Goal: Navigation & Orientation: Understand site structure

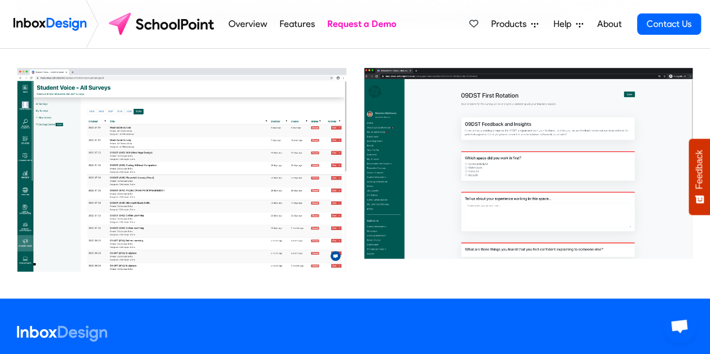
scroll to position [375, 0]
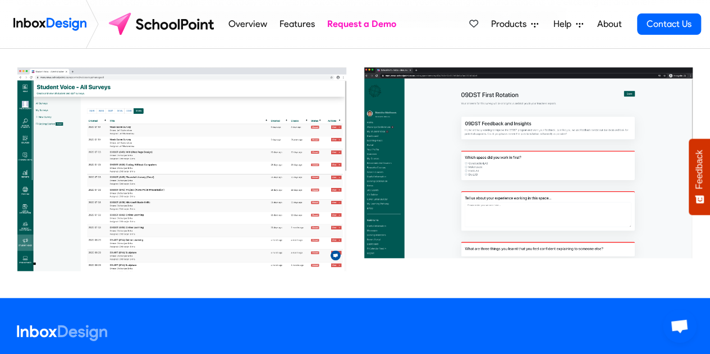
click at [267, 187] on img at bounding box center [181, 169] width 329 height 204
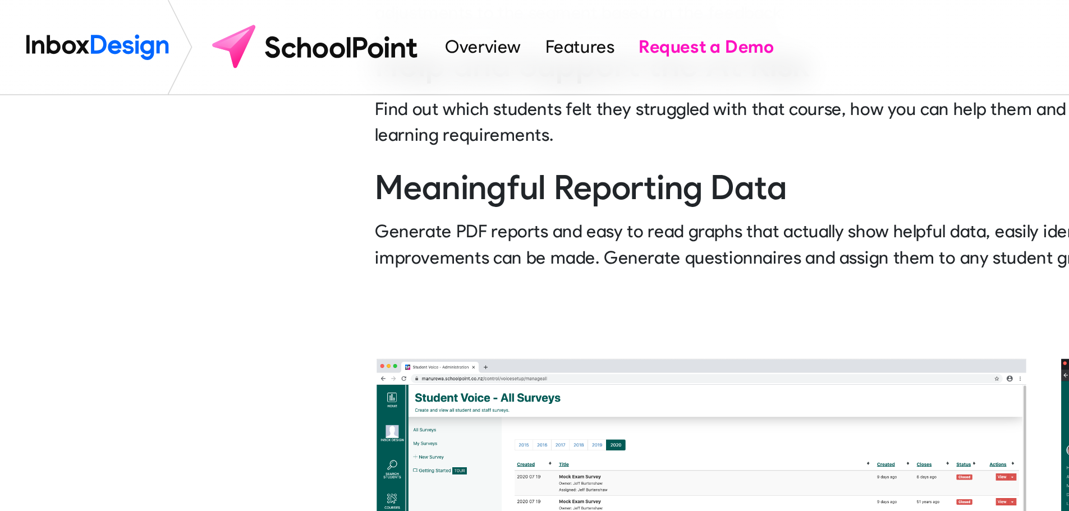
scroll to position [115, 0]
